Goal: Information Seeking & Learning: Learn about a topic

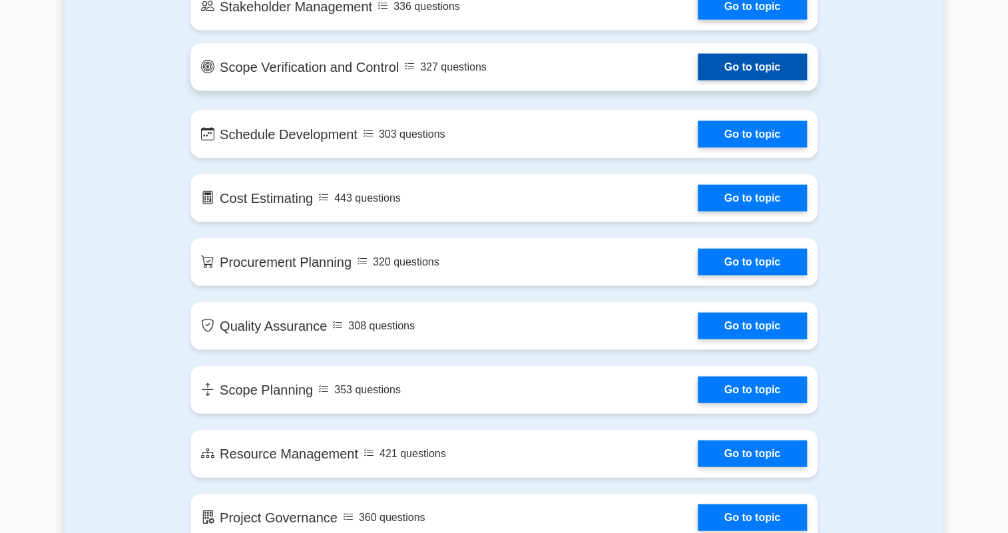
scroll to position [1392, 0]
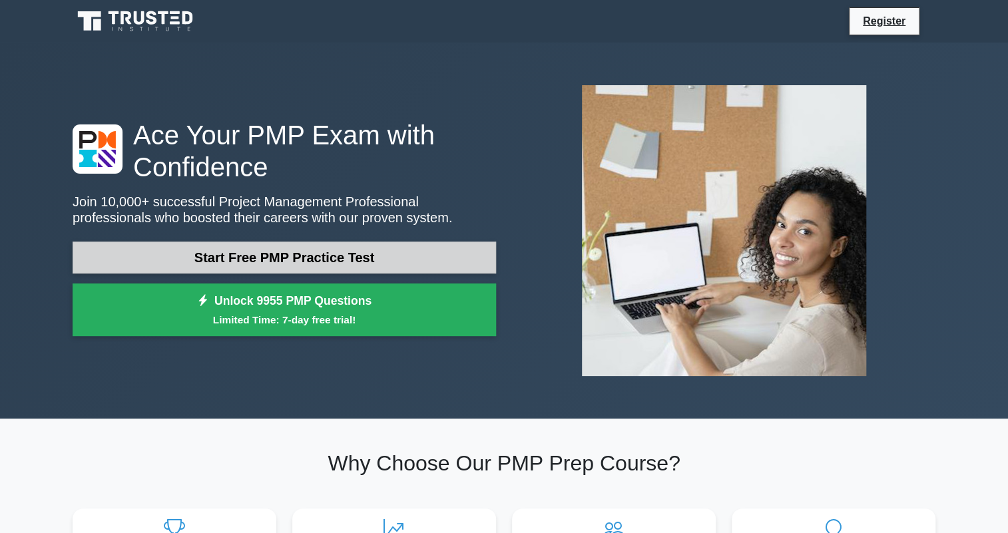
click at [263, 259] on link "Start Free PMP Practice Test" at bounding box center [285, 258] width 424 height 32
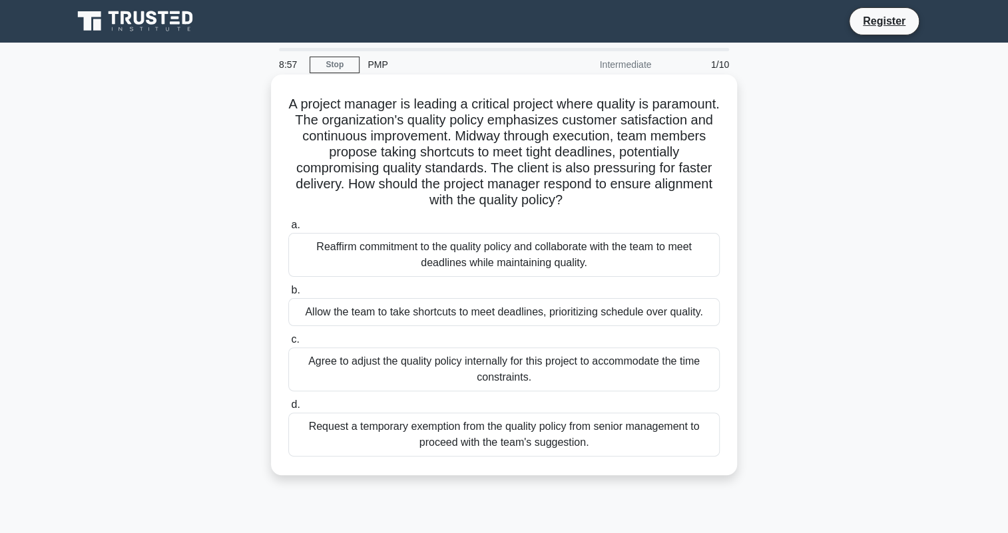
click at [523, 254] on div "Reaffirm commitment to the quality policy and collaborate with the team to meet…" at bounding box center [504, 255] width 432 height 44
click at [288, 230] on input "a. Reaffirm commitment to the quality policy and collaborate with the team to m…" at bounding box center [288, 225] width 0 height 9
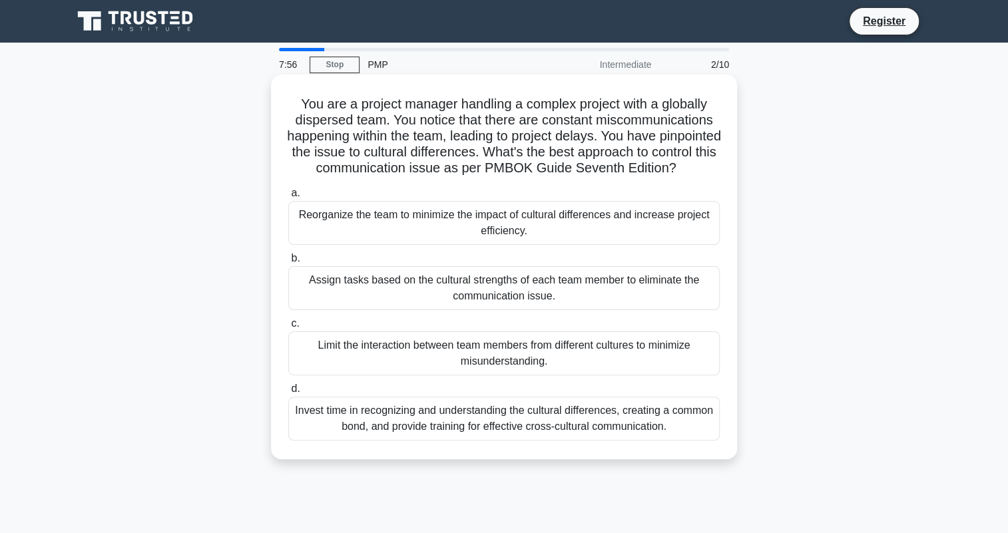
click at [366, 310] on div "Assign tasks based on the cultural strengths of each team member to eliminate t…" at bounding box center [504, 288] width 432 height 44
click at [288, 263] on input "b. Assign tasks based on the cultural strengths of each team member to eliminat…" at bounding box center [288, 258] width 0 height 9
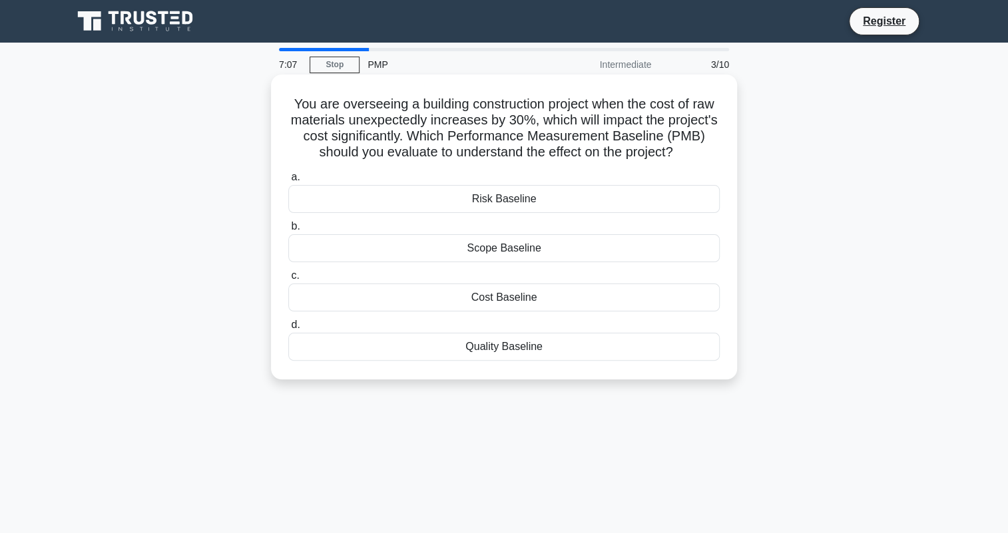
click at [534, 294] on div "Cost Baseline" at bounding box center [504, 298] width 432 height 28
click at [288, 280] on input "c. Cost Baseline" at bounding box center [288, 276] width 0 height 9
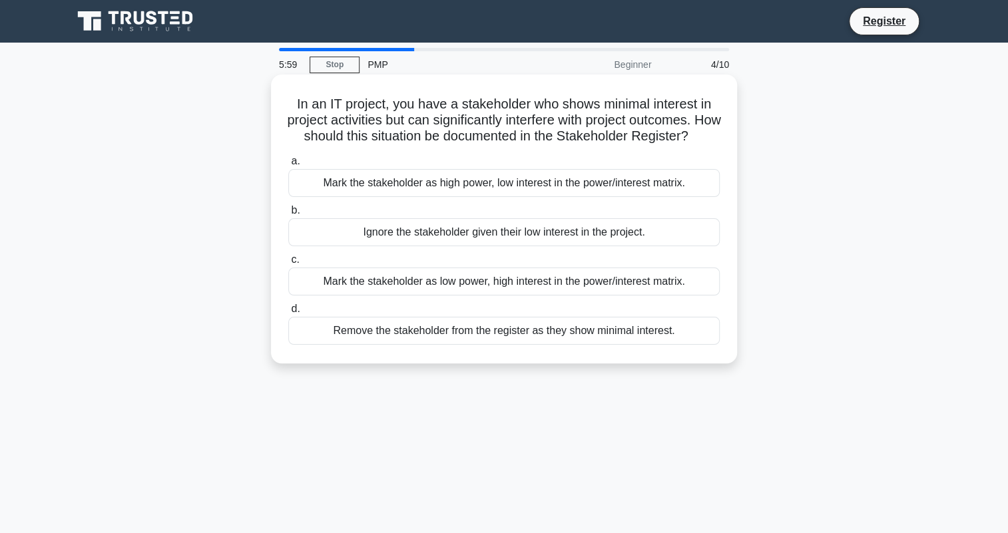
click at [527, 197] on div "Mark the stakeholder as high power, low interest in the power/interest matrix." at bounding box center [504, 183] width 432 height 28
click at [288, 166] on input "a. Mark the stakeholder as high power, low interest in the power/interest matri…" at bounding box center [288, 161] width 0 height 9
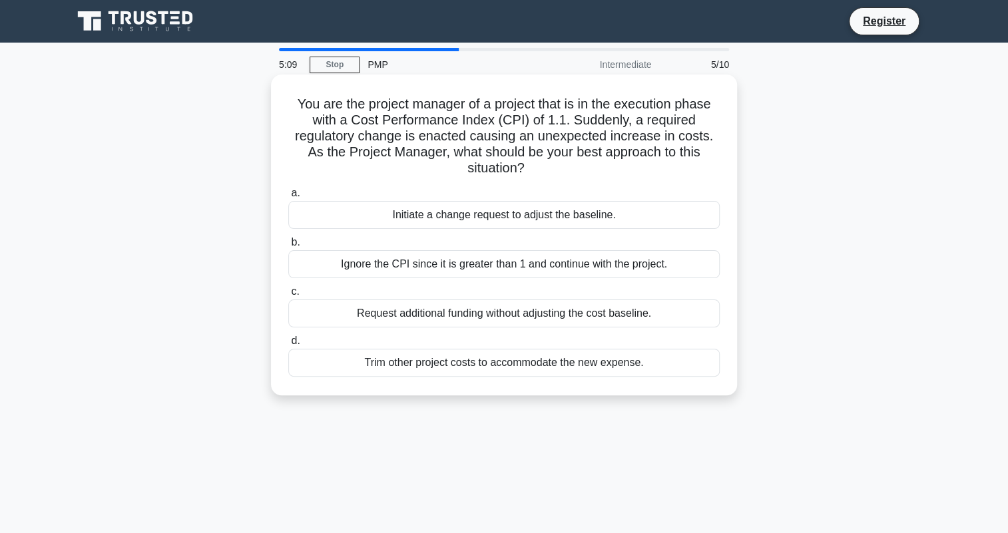
click at [558, 220] on div "Initiate a change request to adjust the baseline." at bounding box center [504, 215] width 432 height 28
click at [288, 198] on input "a. Initiate a change request to adjust the baseline." at bounding box center [288, 193] width 0 height 9
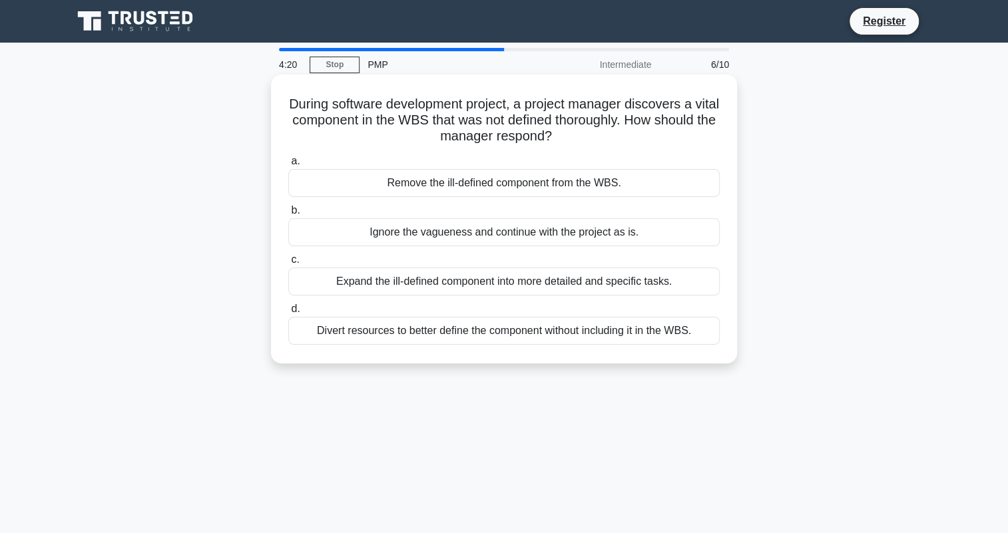
click at [432, 286] on div "Expand the ill-defined component into more detailed and specific tasks." at bounding box center [504, 282] width 432 height 28
click at [288, 264] on input "c. Expand the ill-defined component into more detailed and specific tasks." at bounding box center [288, 260] width 0 height 9
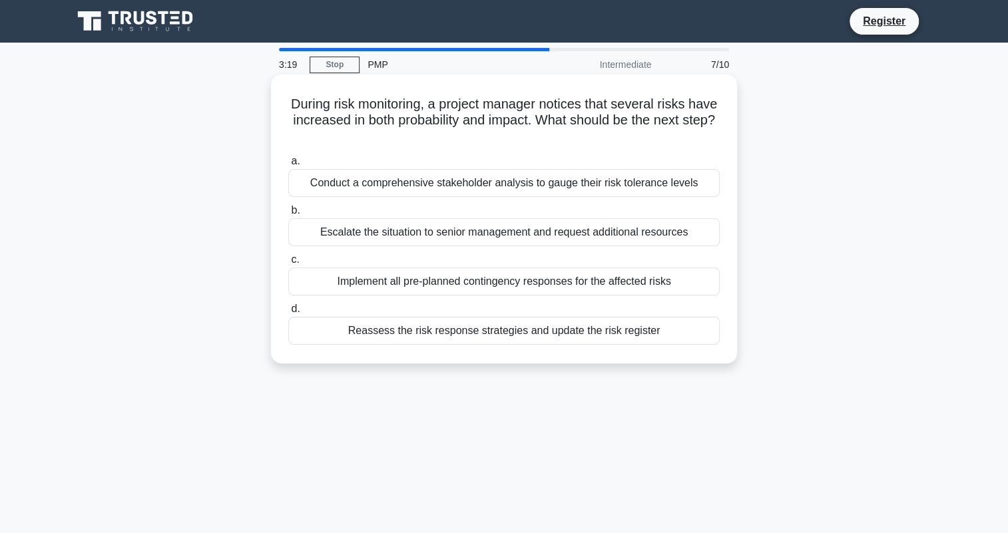
click at [368, 236] on div "Escalate the situation to senior management and request additional resources" at bounding box center [504, 232] width 432 height 28
click at [288, 215] on input "b. Escalate the situation to senior management and request additional resources" at bounding box center [288, 210] width 0 height 9
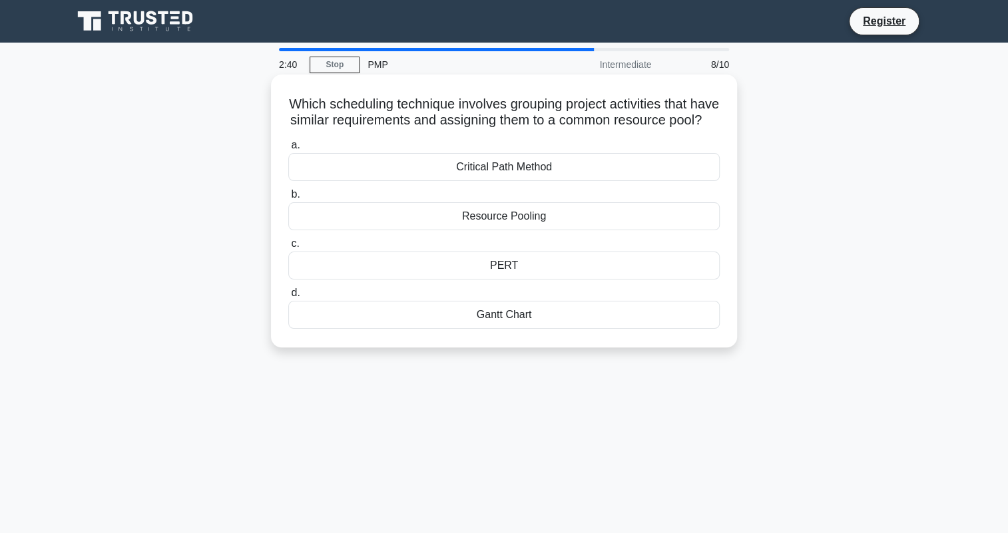
click at [366, 230] on div "Resource Pooling" at bounding box center [504, 216] width 432 height 28
click at [288, 199] on input "b. Resource Pooling" at bounding box center [288, 194] width 0 height 9
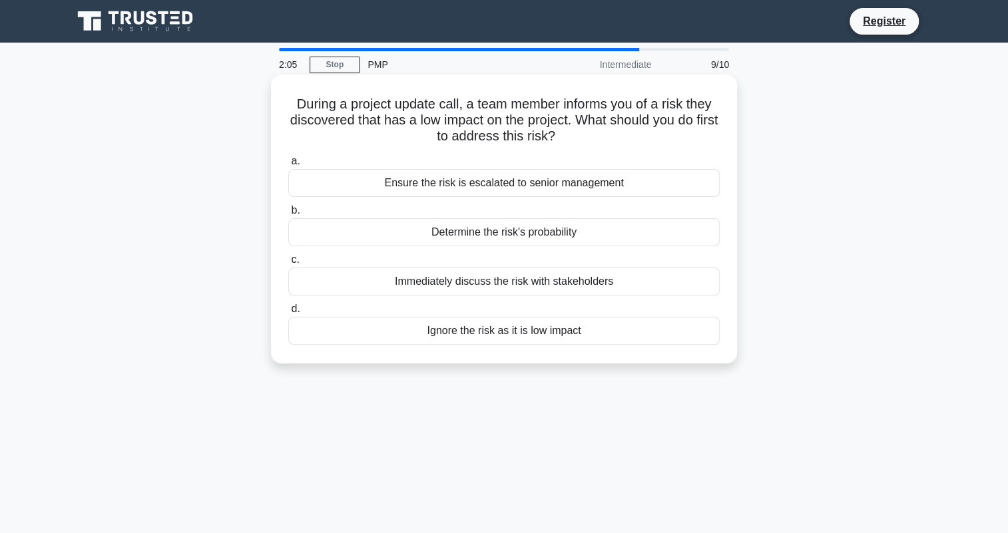
click at [358, 236] on div "Determine the risk's probability" at bounding box center [504, 232] width 432 height 28
click at [288, 215] on input "b. Determine the risk's probability" at bounding box center [288, 210] width 0 height 9
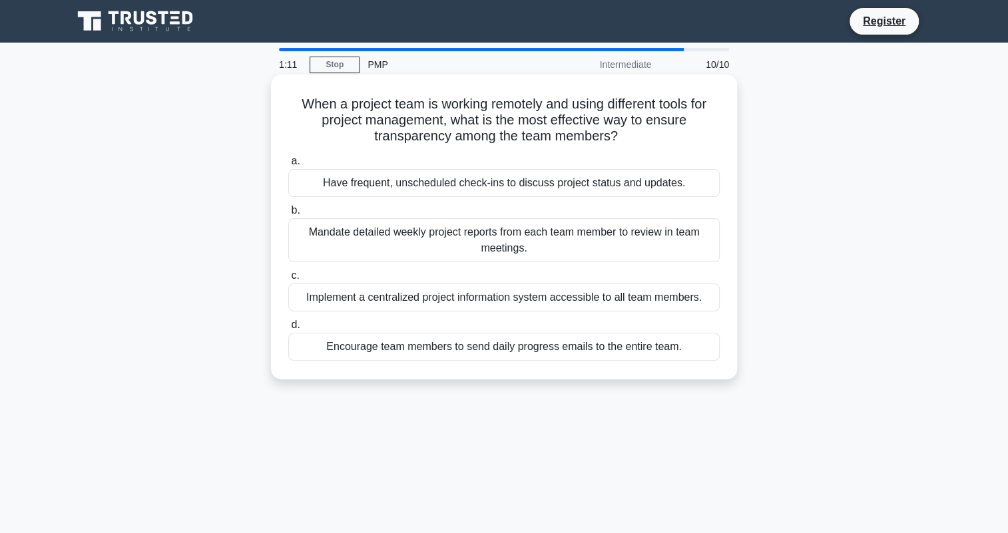
click at [394, 242] on div "Mandate detailed weekly project reports from each team member to review in team…" at bounding box center [504, 240] width 432 height 44
click at [288, 215] on input "b. Mandate detailed weekly project reports from each team member to review in t…" at bounding box center [288, 210] width 0 height 9
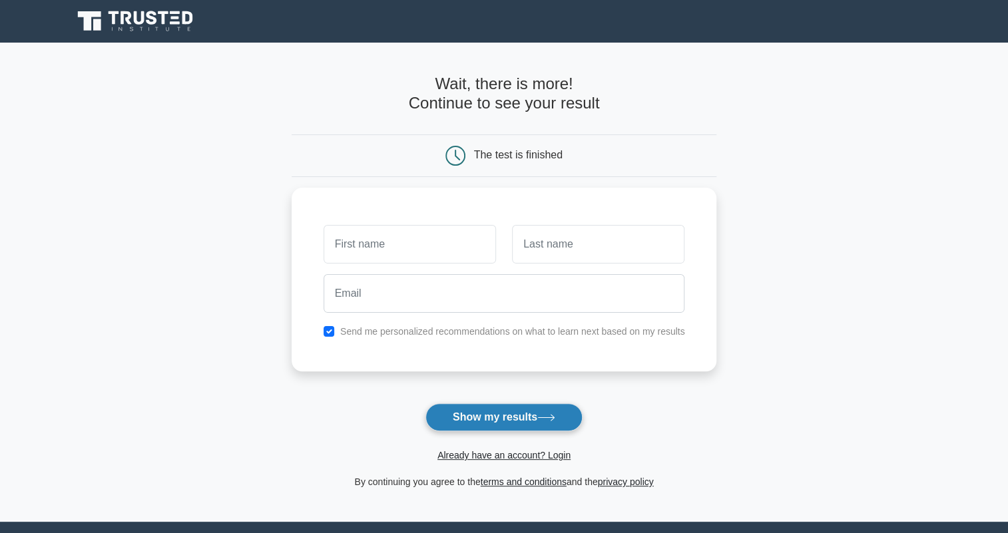
click at [507, 413] on button "Show my results" at bounding box center [504, 418] width 157 height 28
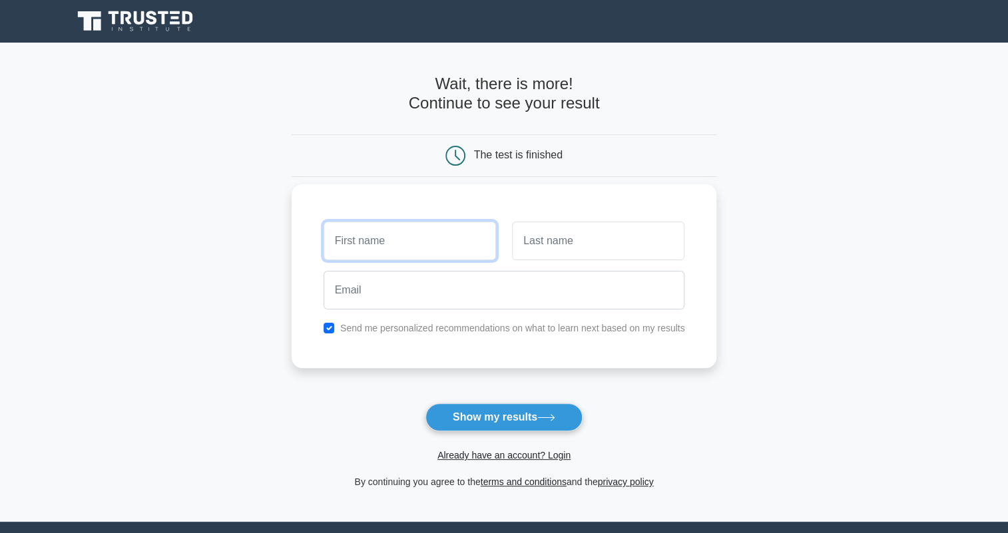
click at [418, 240] on input "text" at bounding box center [410, 241] width 173 height 39
type input "Rawk"
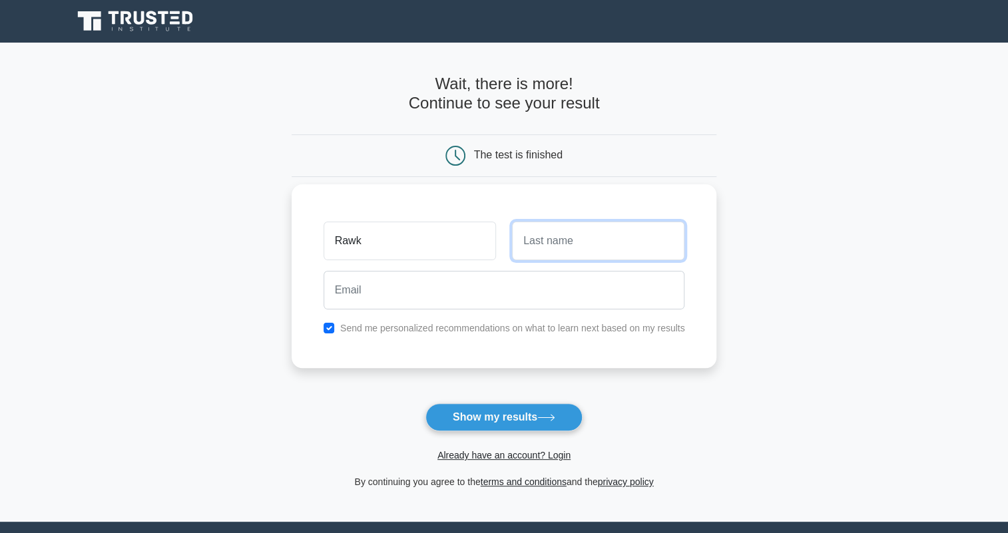
click at [563, 246] on input "text" at bounding box center [598, 241] width 173 height 39
type input "LLC"
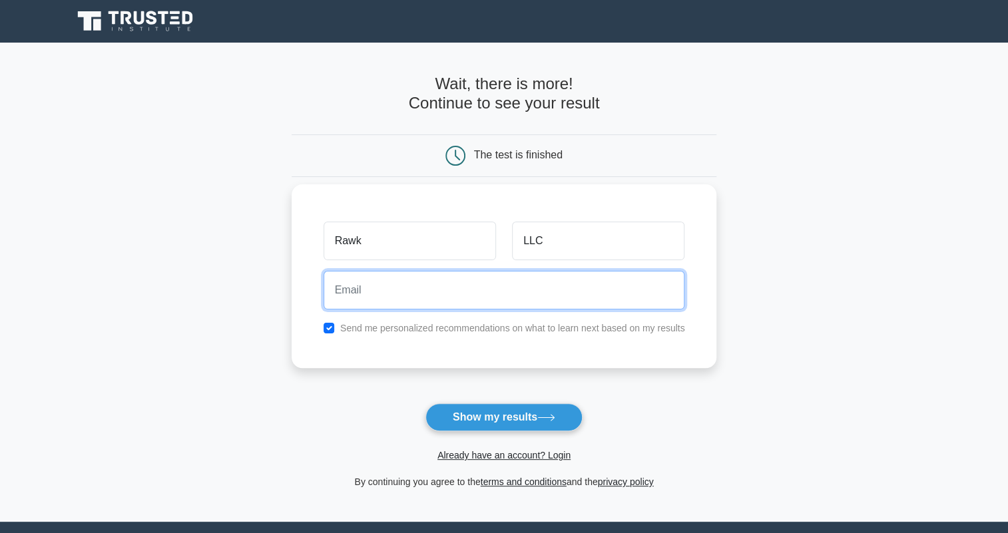
click at [448, 299] on input "email" at bounding box center [505, 290] width 362 height 39
type input "[EMAIL_ADDRESS][DOMAIN_NAME]"
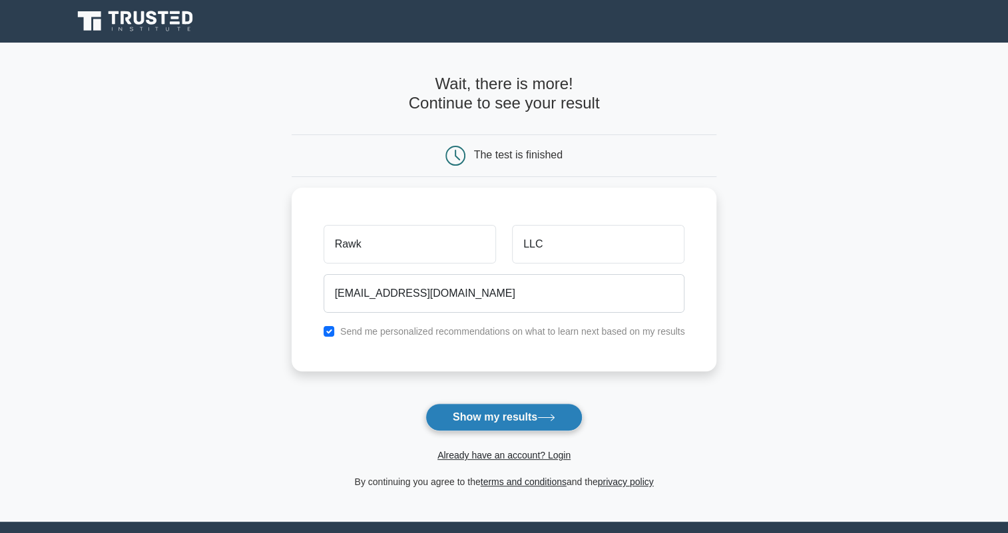
click at [508, 418] on button "Show my results" at bounding box center [504, 418] width 157 height 28
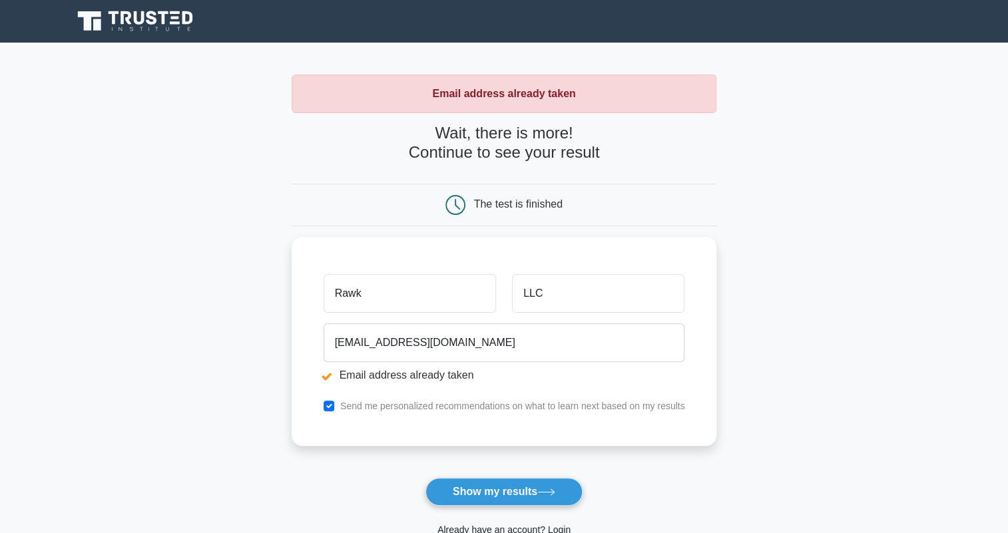
click at [508, 418] on div "Rawk LLC [EMAIL_ADDRESS][DOMAIN_NAME] Email address already taken Send me perso…" at bounding box center [505, 341] width 426 height 209
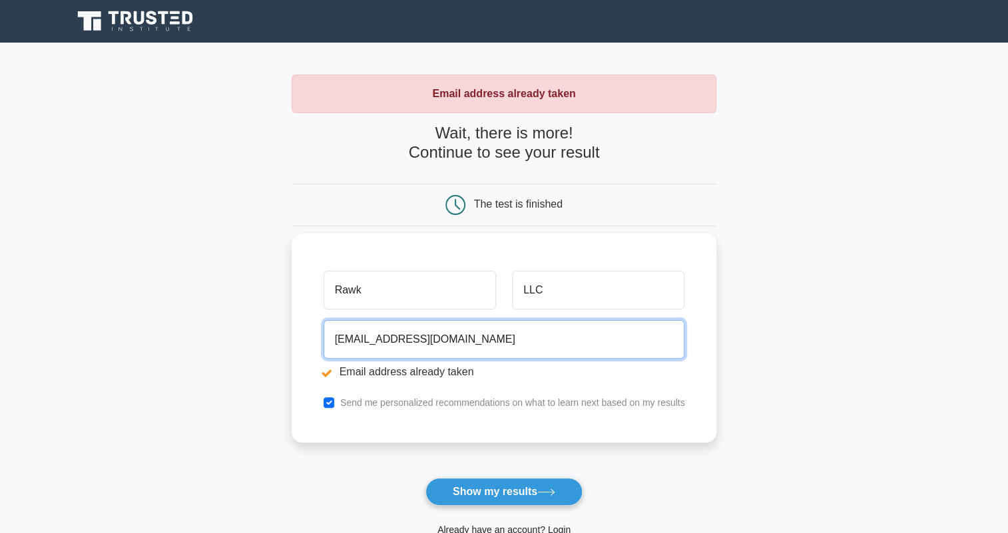
click at [451, 340] on input "[EMAIL_ADDRESS][DOMAIN_NAME]" at bounding box center [505, 339] width 362 height 39
